Goal: Task Accomplishment & Management: Manage account settings

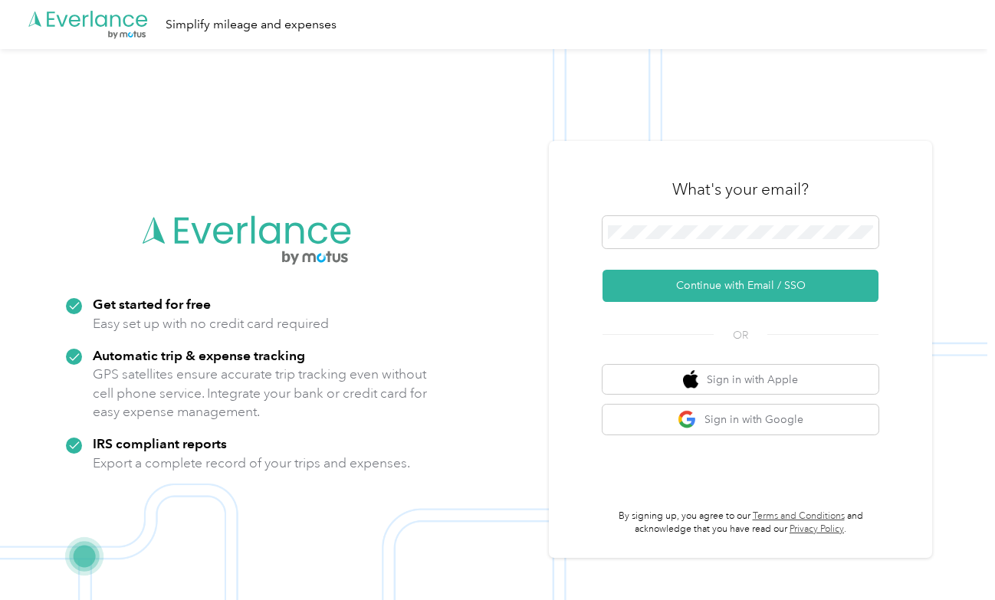
click at [675, 214] on div "What's your email?" at bounding box center [740, 189] width 276 height 54
click at [726, 285] on button "Continue with Email / SSO" at bounding box center [740, 286] width 276 height 32
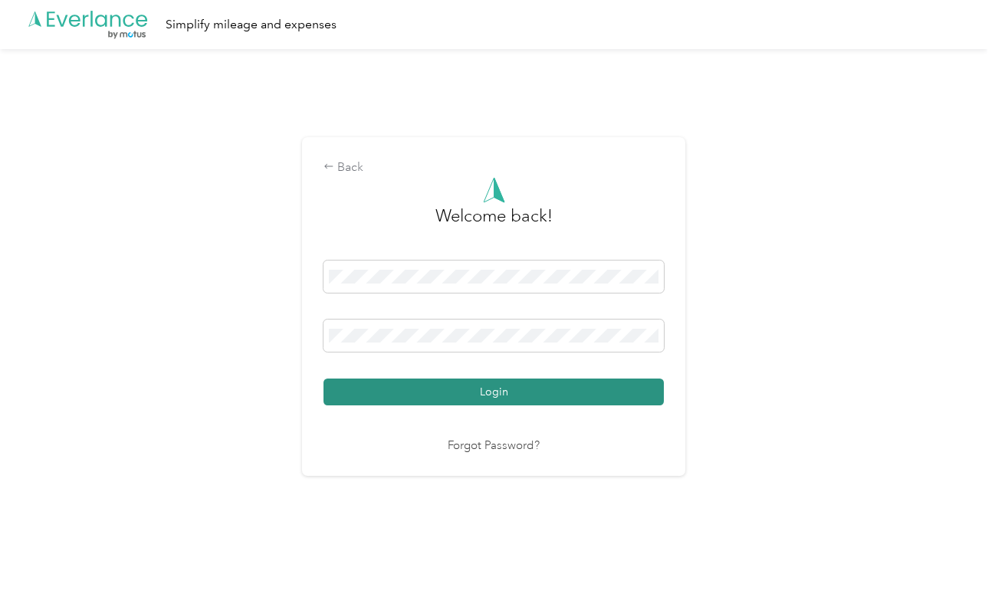
click at [480, 386] on button "Login" at bounding box center [493, 392] width 340 height 27
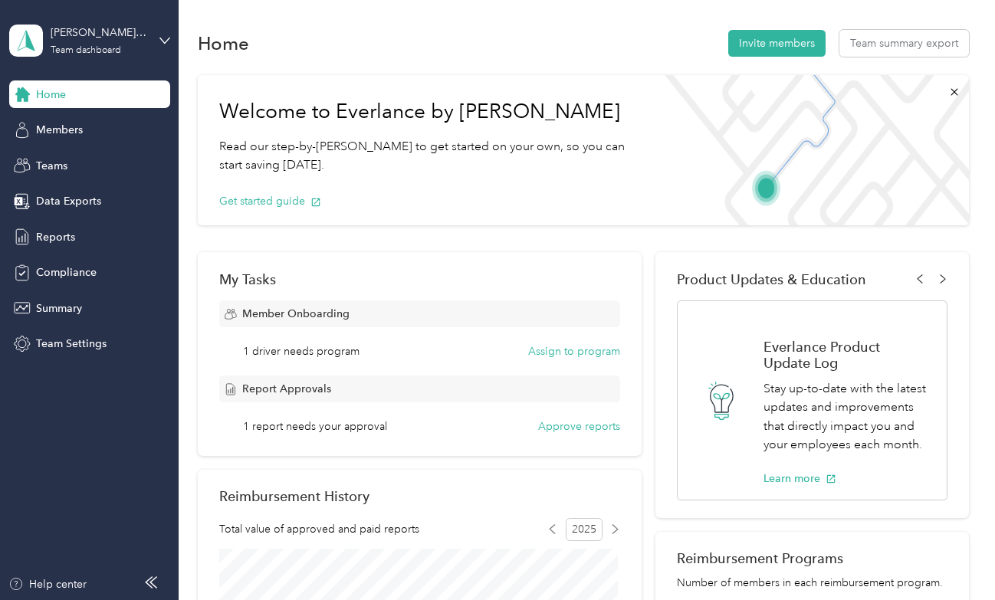
click at [573, 427] on button "Approve reports" at bounding box center [579, 426] width 82 height 16
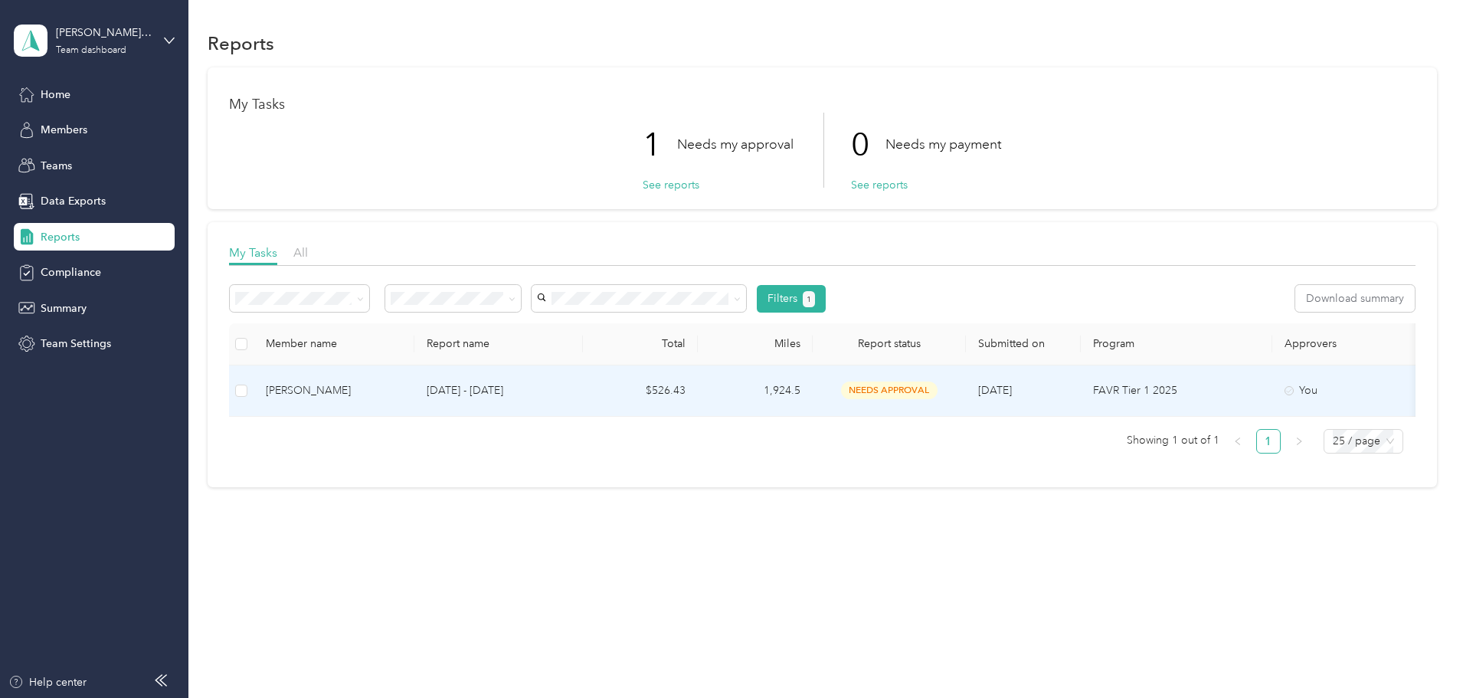
click at [938, 391] on span "needs approval" at bounding box center [889, 391] width 97 height 18
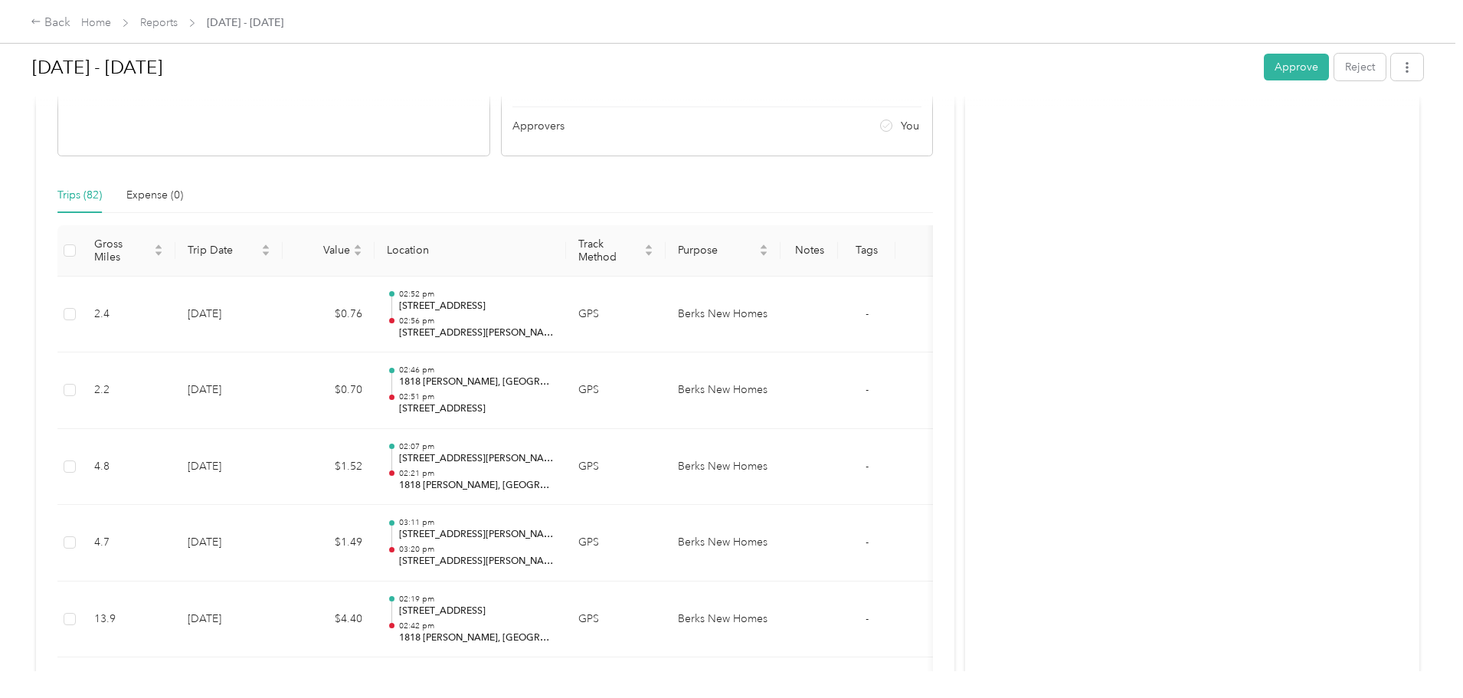
scroll to position [227, 0]
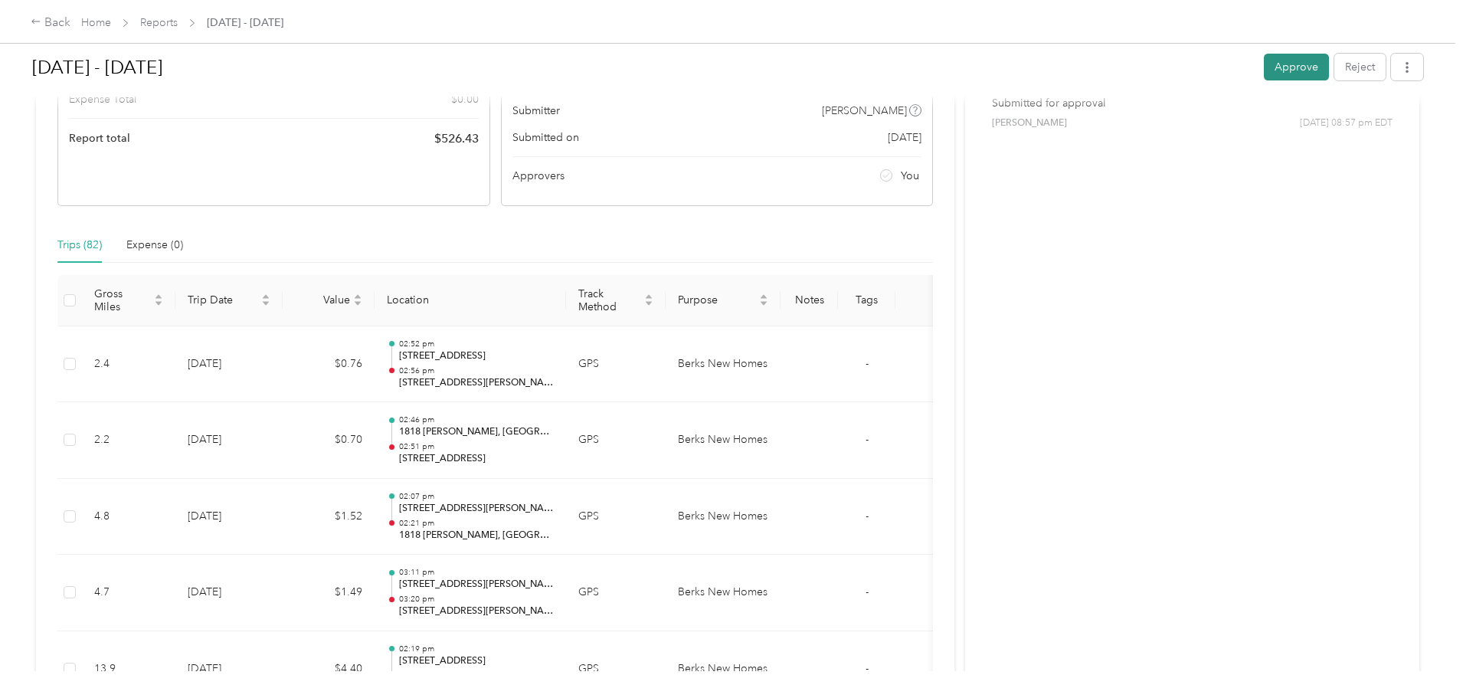
click at [994, 64] on button "Approve" at bounding box center [1296, 67] width 65 height 27
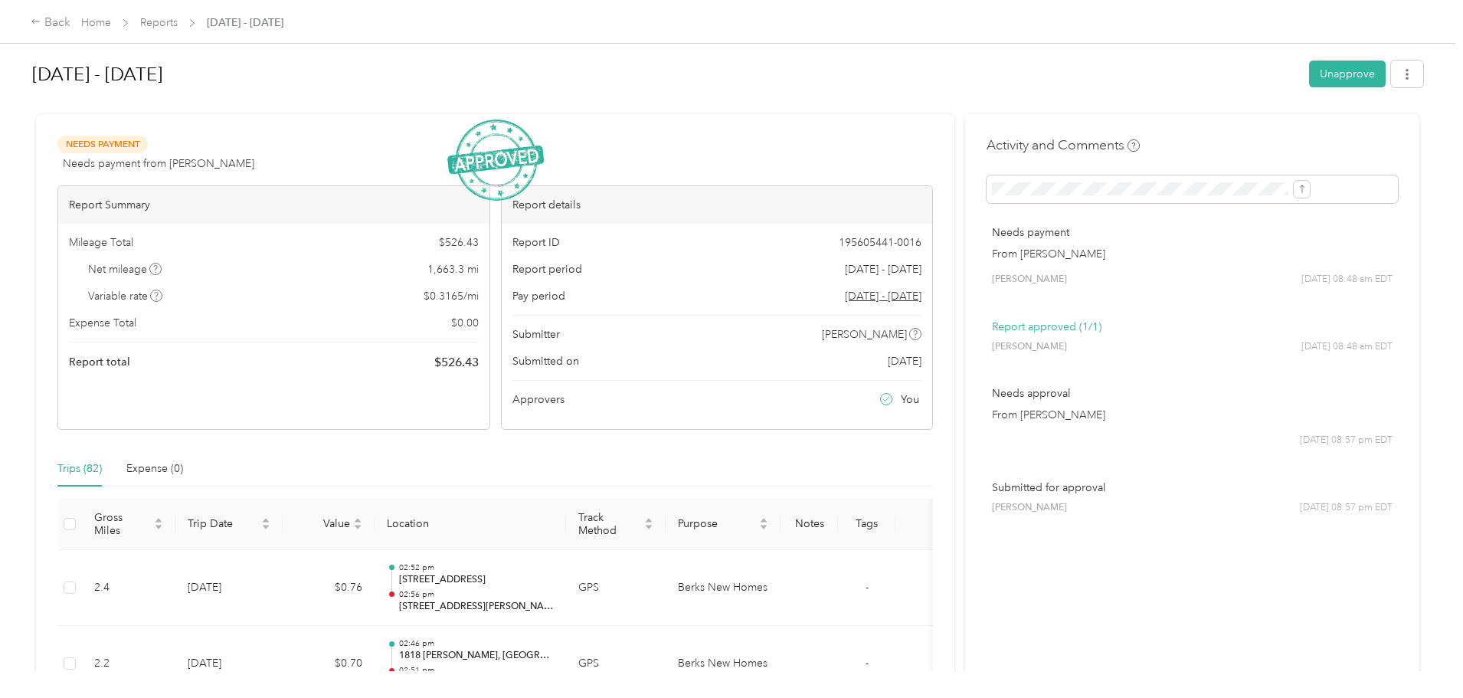
scroll to position [0, 0]
